Goal: Find specific page/section: Find specific page/section

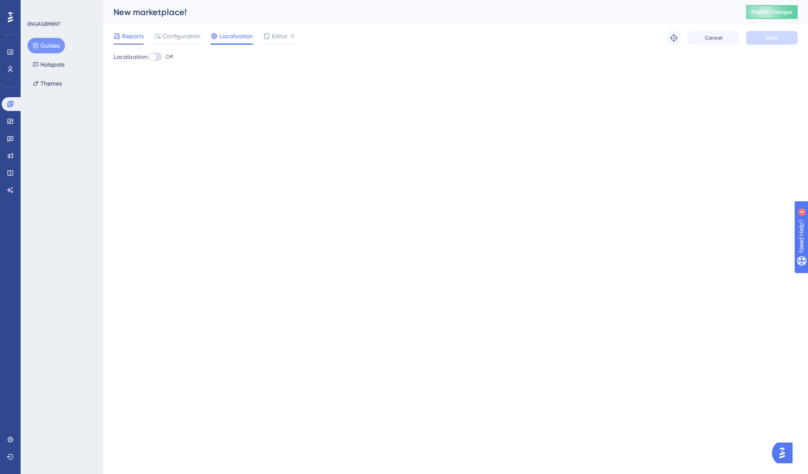
click at [135, 36] on span "Reports" at bounding box center [133, 36] width 22 height 10
